Goal: Communication & Community: Answer question/provide support

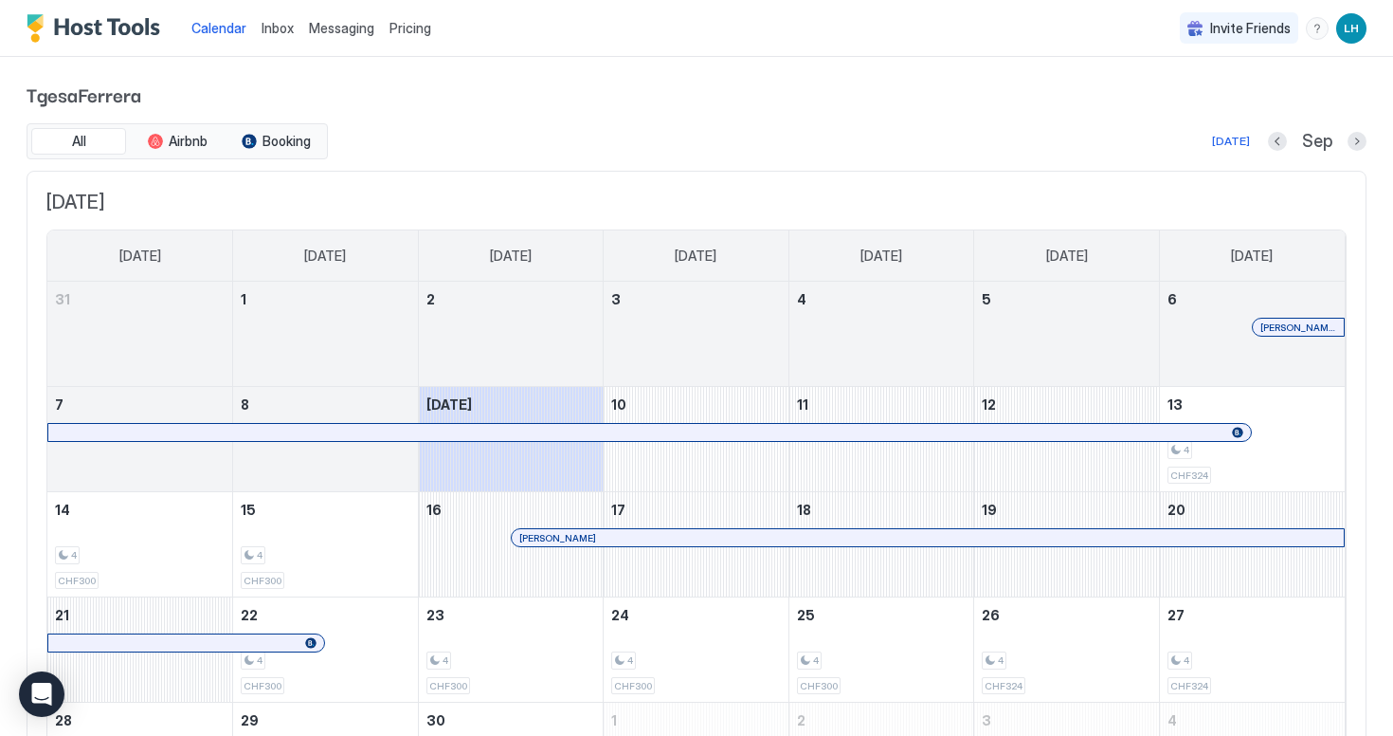
click at [288, 35] on span "Inbox" at bounding box center [278, 28] width 32 height 16
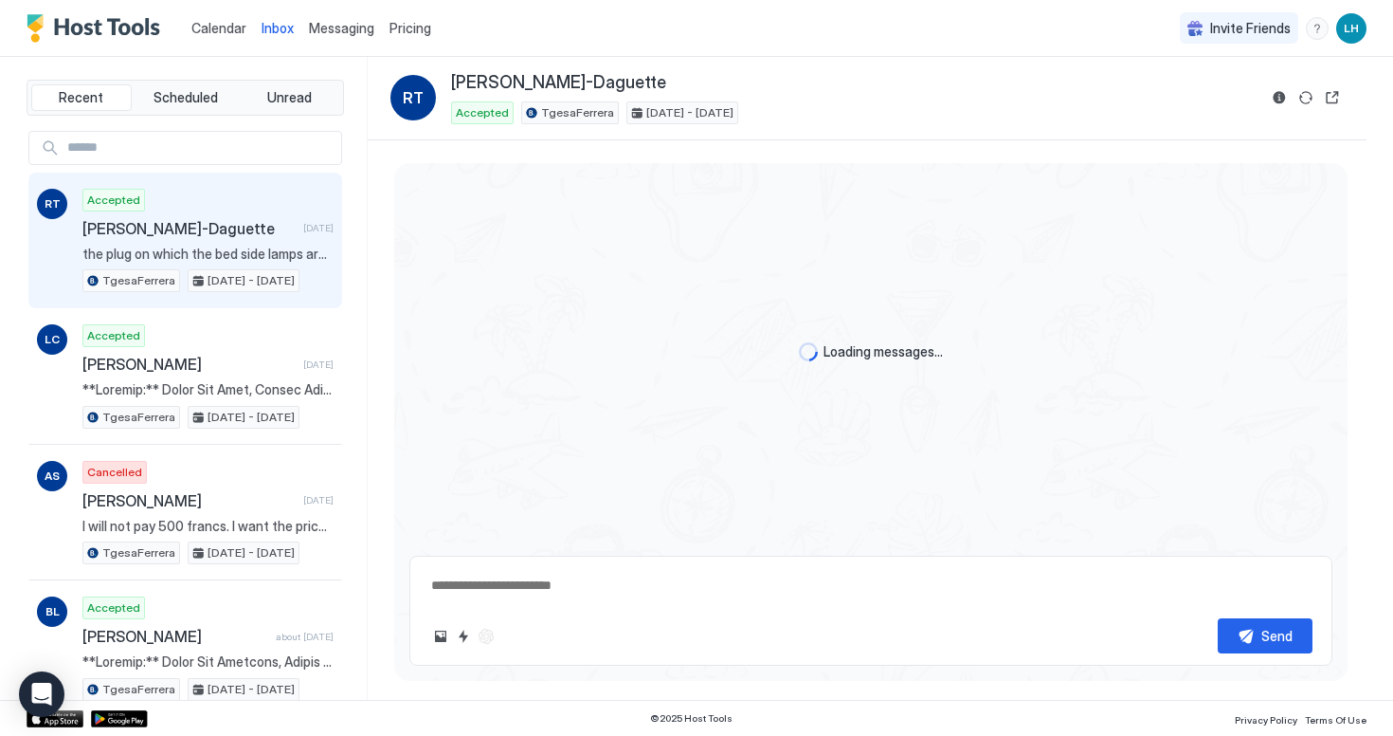
scroll to position [3605, 0]
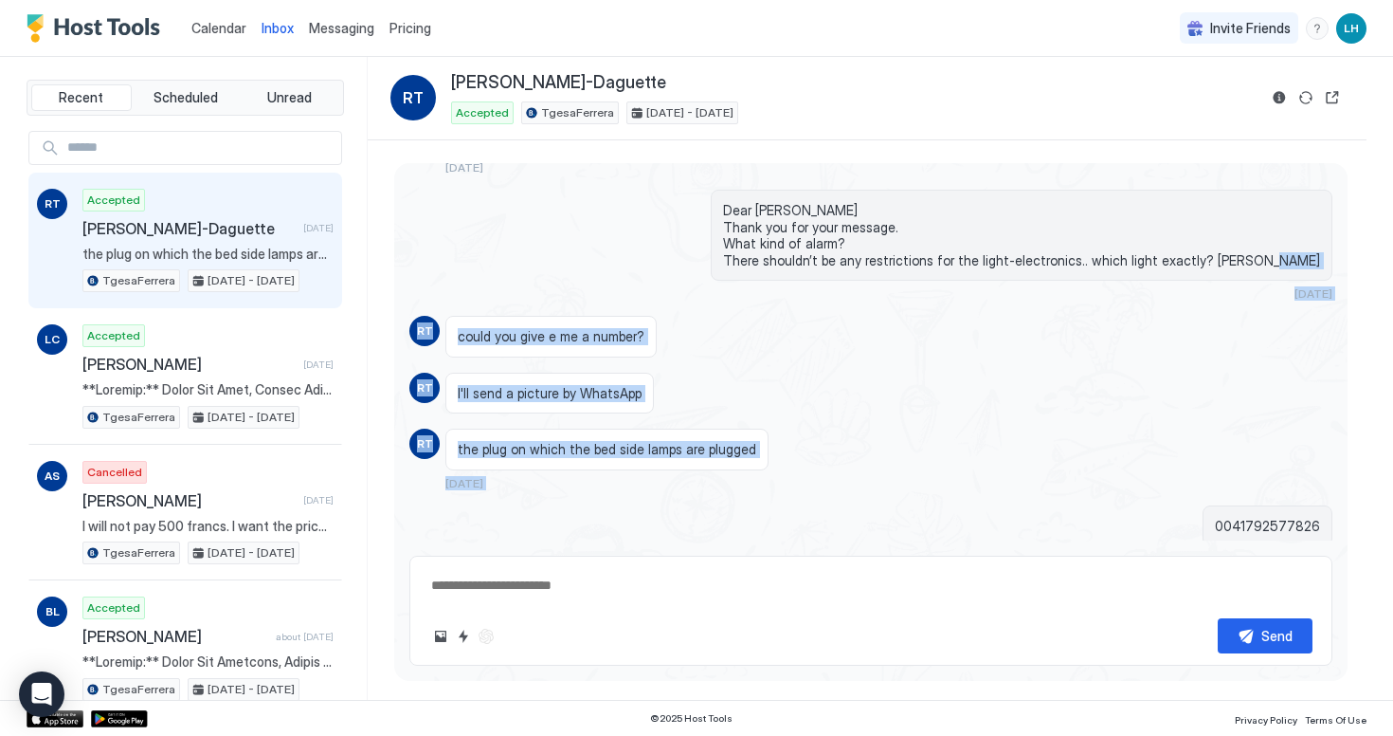
drag, startPoint x: 869, startPoint y: 433, endPoint x: 455, endPoint y: 223, distance: 464.6
click at [455, 223] on div "Dear [PERSON_NAME] Thank you for your message. What kind of alarm? There should…" at bounding box center [871, 245] width 923 height 111
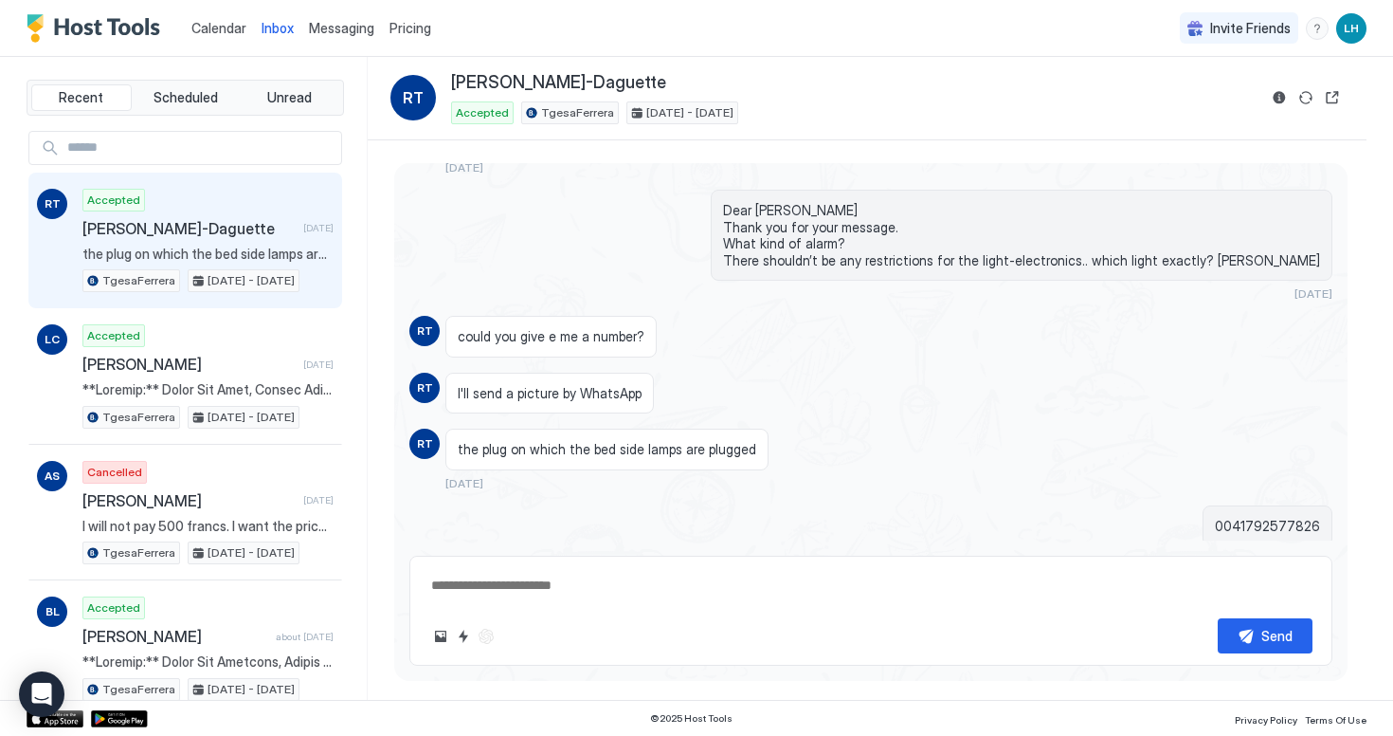
click at [437, 505] on div "0041792577826 [DATE]" at bounding box center [871, 536] width 923 height 62
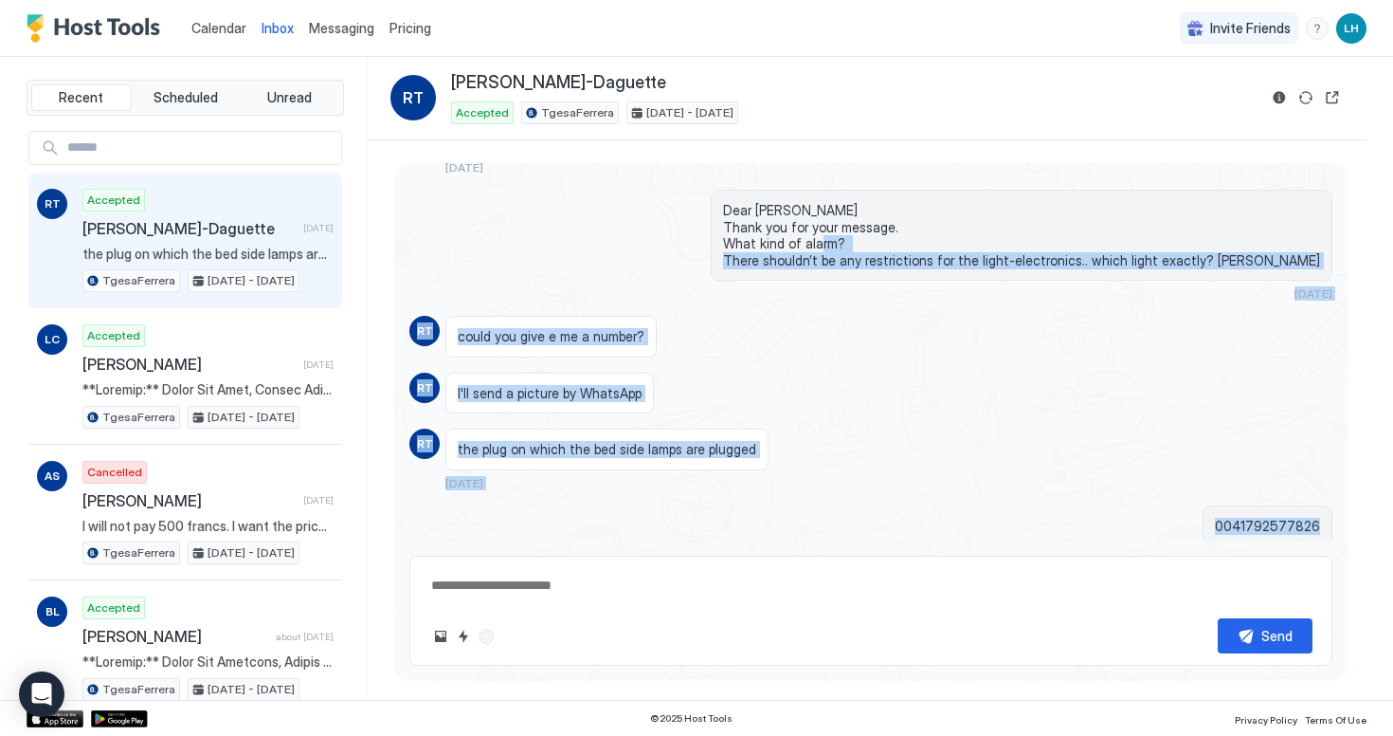
drag, startPoint x: 404, startPoint y: 190, endPoint x: 527, endPoint y: 471, distance: 307.3
click at [527, 505] on div "0041792577826 [DATE]" at bounding box center [871, 536] width 923 height 62
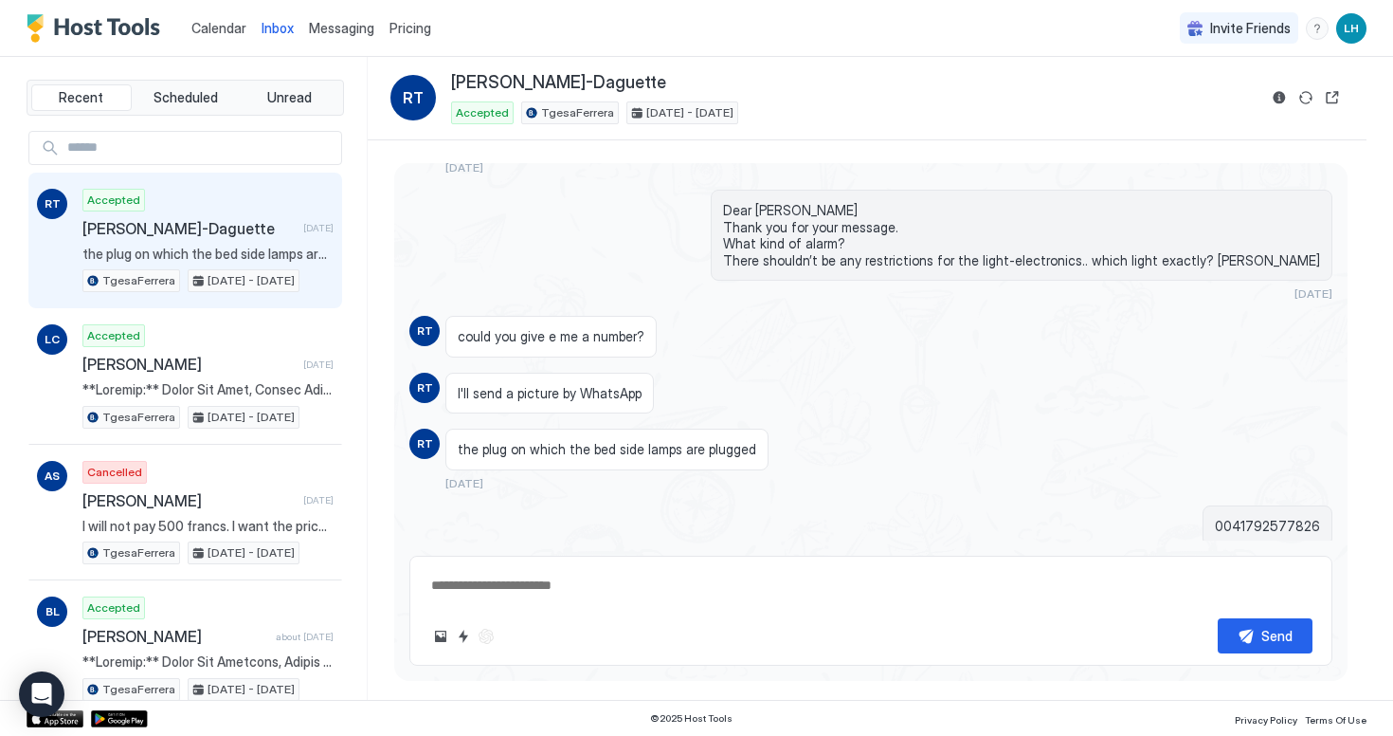
type textarea "*"
